Goal: Connect with others: Connect with others

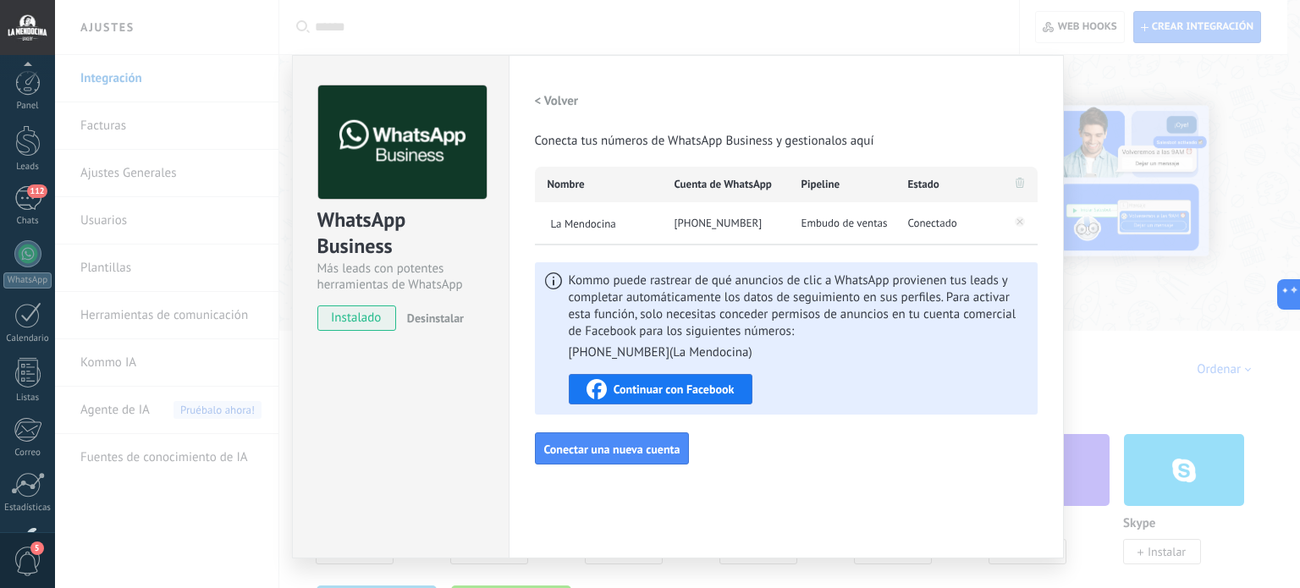
scroll to position [25, 0]
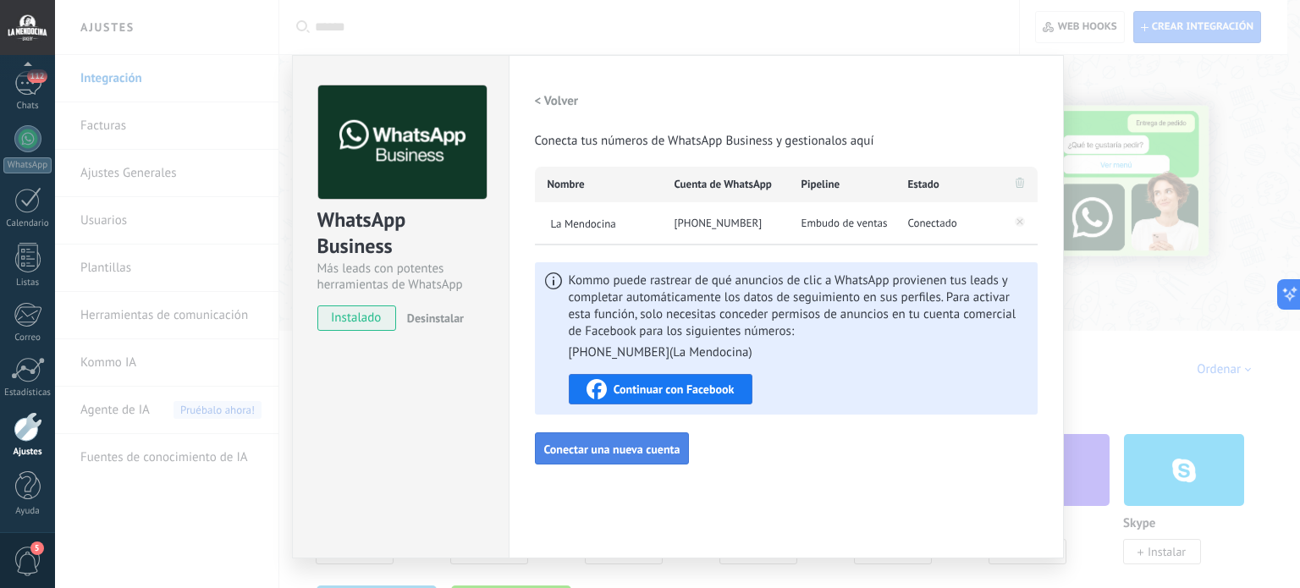
click at [598, 449] on span "Conectar una nueva cuenta" at bounding box center [612, 450] width 136 height 12
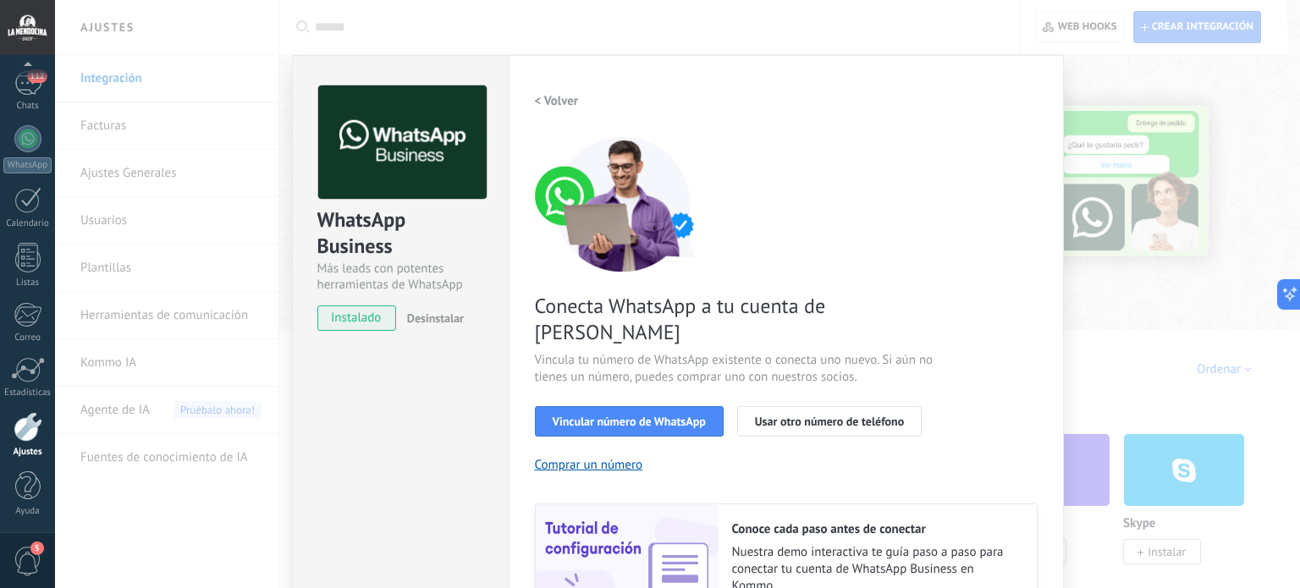
click at [559, 96] on h2 "< Volver" at bounding box center [557, 101] width 44 height 16
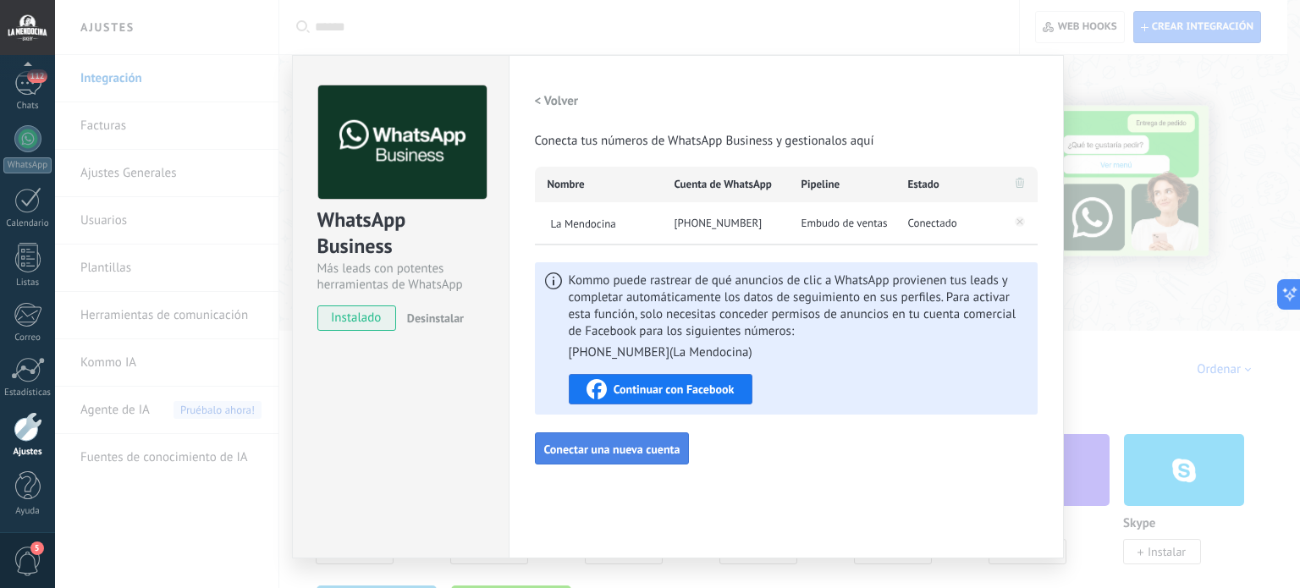
click at [602, 448] on span "Conectar una nueva cuenta" at bounding box center [612, 450] width 136 height 12
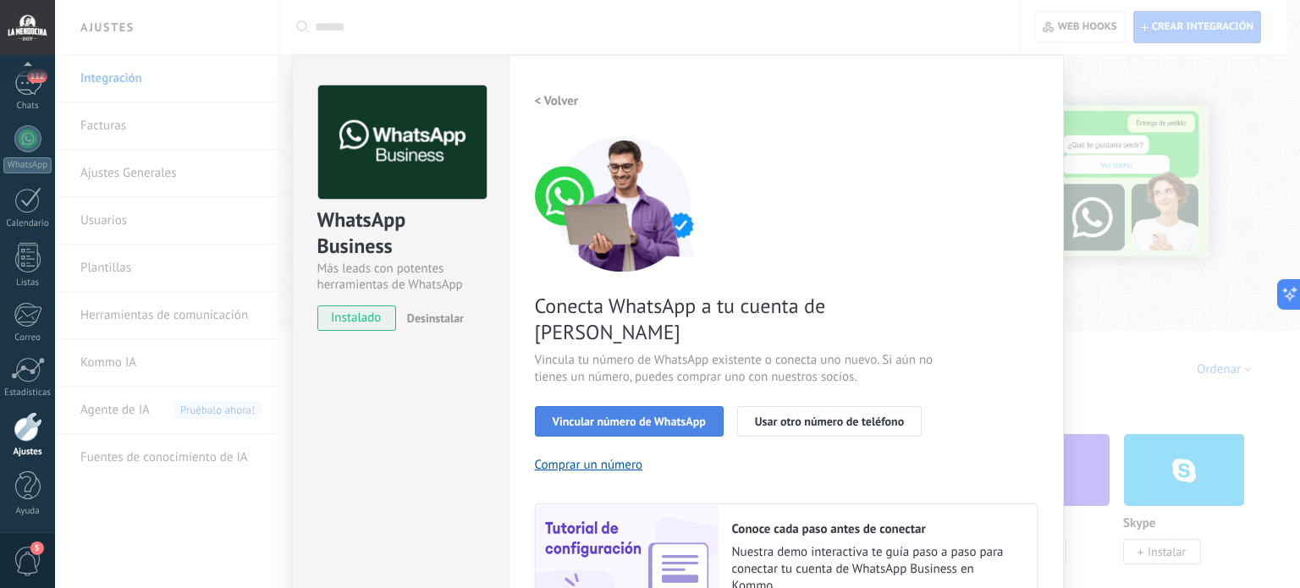
click at [653, 406] on button "Vincular número de WhatsApp" at bounding box center [629, 421] width 189 height 30
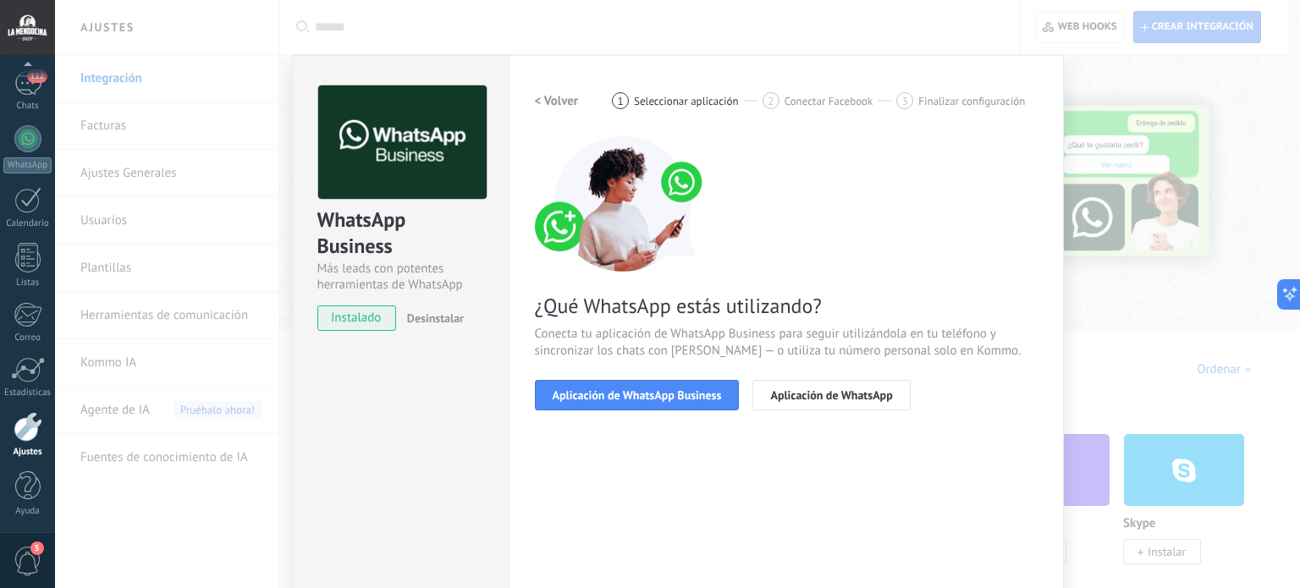
click at [653, 385] on button "Aplicación de WhatsApp Business" at bounding box center [637, 395] width 205 height 30
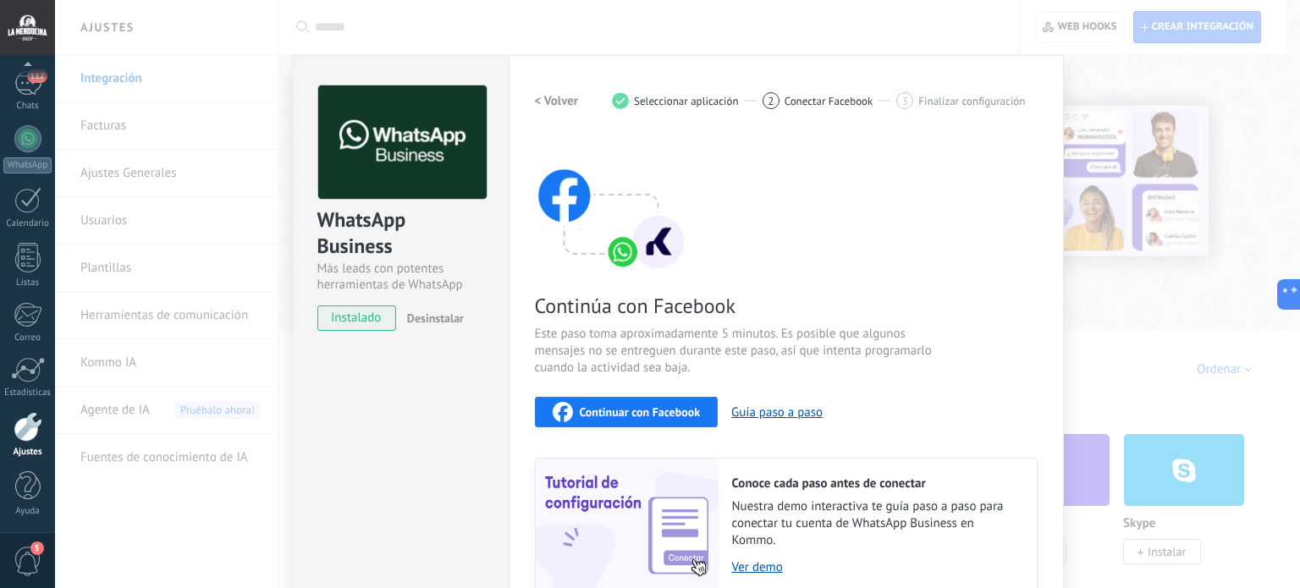
click at [632, 409] on span "Continuar con Facebook" at bounding box center [640, 412] width 121 height 12
